Goal: Transaction & Acquisition: Purchase product/service

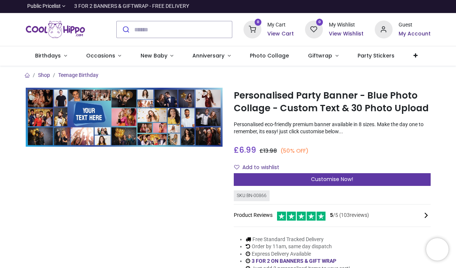
click at [258, 177] on div "Customise Now!" at bounding box center [332, 179] width 197 height 13
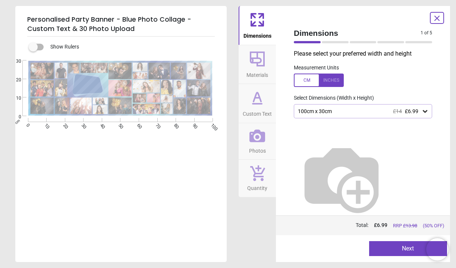
click at [33, 47] on label at bounding box center [33, 47] width 0 height 0
click at [300, 76] on div at bounding box center [319, 79] width 50 height 13
click at [349, 107] on div "39.4" x 11.8" (3ft 3" x 1ft) £14 £6.99" at bounding box center [363, 111] width 138 height 14
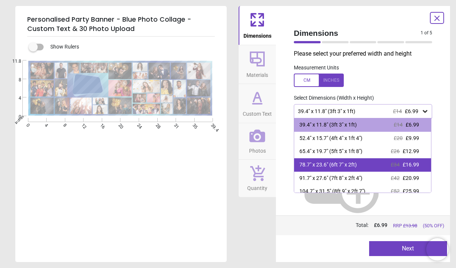
click at [373, 161] on div "78.7" x 23.6" (6ft 7" x 2ft) £34 £16.99" at bounding box center [362, 164] width 137 height 13
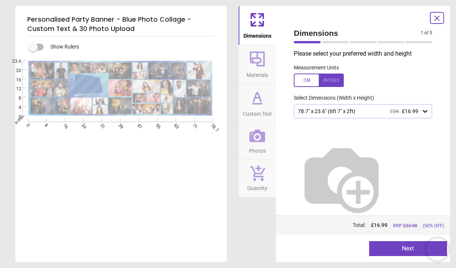
click at [251, 60] on icon at bounding box center [257, 58] width 15 height 15
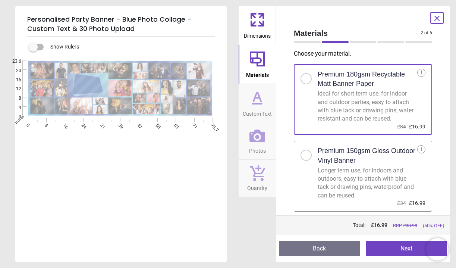
click at [321, 159] on h2 "Premium 150gsm Gloss Outdoor Vinyl Banner" at bounding box center [368, 155] width 100 height 19
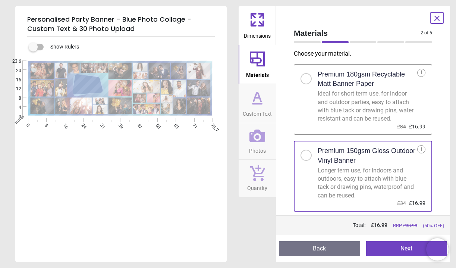
click at [261, 89] on icon at bounding box center [257, 98] width 18 height 18
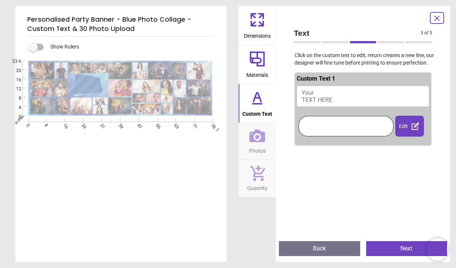
click at [324, 99] on button "Your TEXT HERE" at bounding box center [363, 96] width 132 height 21
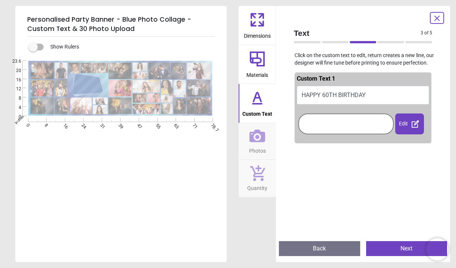
click at [362, 125] on div at bounding box center [346, 123] width 92 height 17
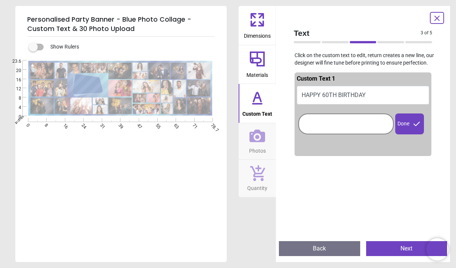
click at [321, 154] on div at bounding box center [363, 148] width 132 height 12
click at [331, 129] on div at bounding box center [346, 123] width 92 height 17
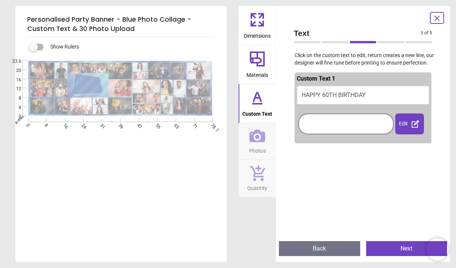
click at [374, 100] on button "HAPPY 60TH BIRTHDAY" at bounding box center [363, 95] width 132 height 19
click at [358, 98] on button "HAPPY 60TH BIRTHDAY" at bounding box center [363, 95] width 132 height 19
click at [373, 102] on button "HAPPY 60TH BIRTHDAY" at bounding box center [363, 95] width 132 height 19
drag, startPoint x: 374, startPoint y: 99, endPoint x: 359, endPoint y: 99, distance: 14.9
click at [359, 99] on button "HAPPY 60TH BIRTHDAY" at bounding box center [363, 95] width 132 height 19
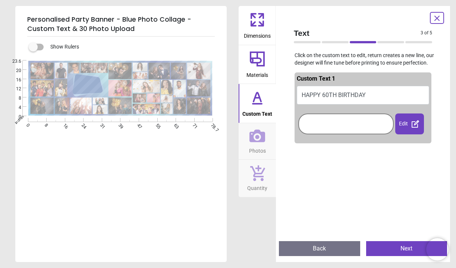
click at [373, 101] on button "HAPPY 60TH BIRTHDAY" at bounding box center [363, 95] width 132 height 19
click at [413, 128] on icon at bounding box center [415, 123] width 7 height 7
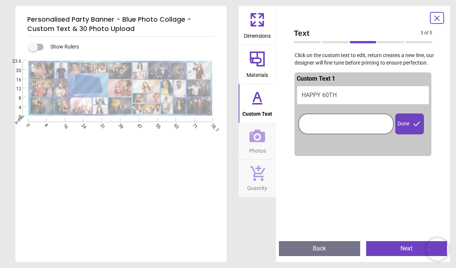
click at [341, 132] on div at bounding box center [346, 123] width 92 height 17
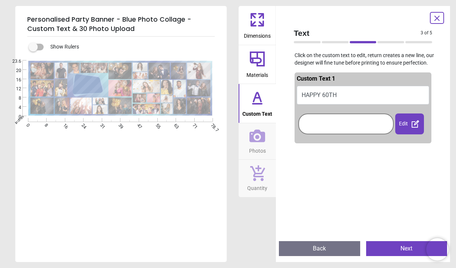
click at [401, 132] on div "Edit" at bounding box center [409, 123] width 29 height 21
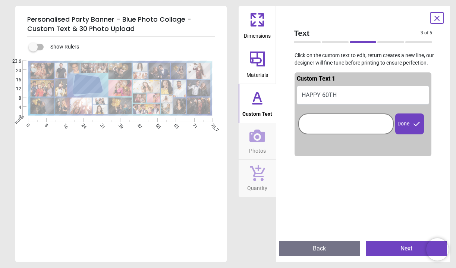
click at [348, 98] on button "HAPPY 60TH" at bounding box center [363, 95] width 132 height 19
click at [343, 99] on button "HAPPY 60TH" at bounding box center [363, 95] width 132 height 19
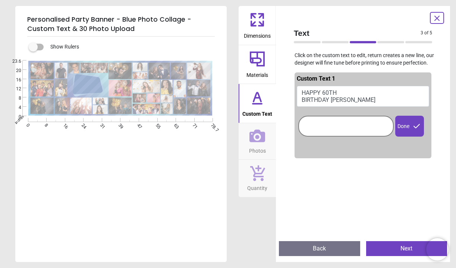
type textarea "**********"
click at [210, 219] on div "**********" at bounding box center [120, 194] width 210 height 268
click at [247, 152] on button "Photos" at bounding box center [257, 141] width 37 height 37
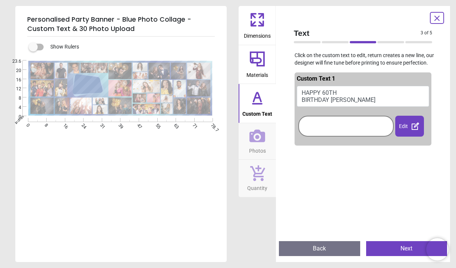
click at [354, 103] on button "HAPPY 60TH BIRTHDAY [PERSON_NAME]" at bounding box center [363, 96] width 132 height 21
click at [350, 105] on button "HAPPY 60TH BIRTHDAY [PERSON_NAME]" at bounding box center [363, 96] width 132 height 21
type textarea "**********"
click at [256, 137] on icon at bounding box center [257, 135] width 16 height 13
